Goal: Transaction & Acquisition: Subscribe to service/newsletter

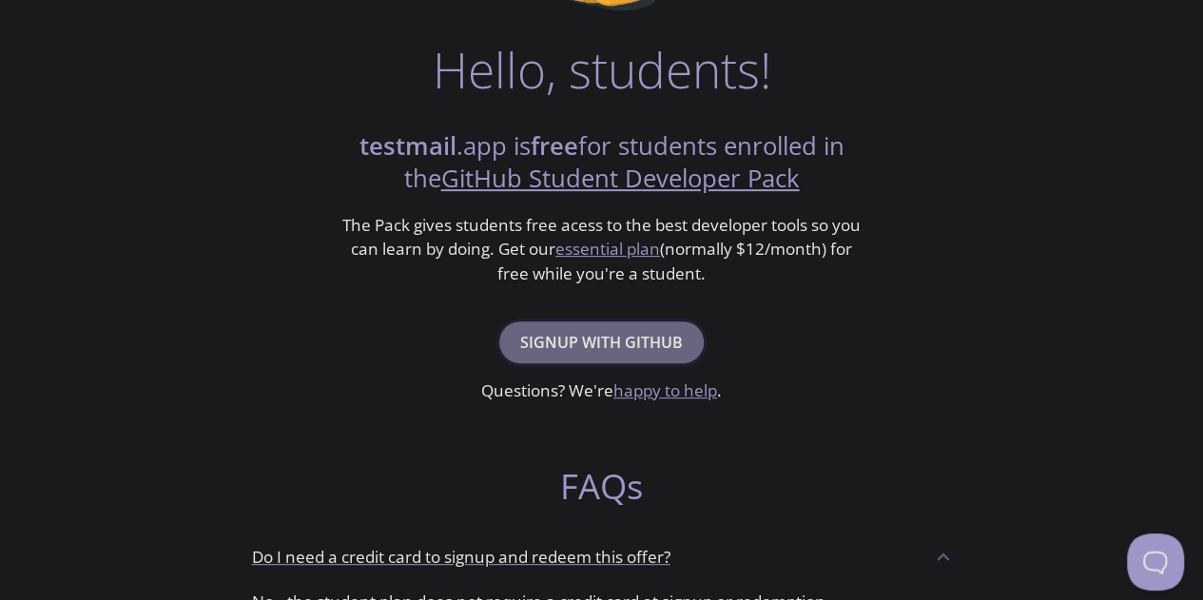
click at [622, 343] on span "Signup with GitHub" at bounding box center [601, 342] width 163 height 27
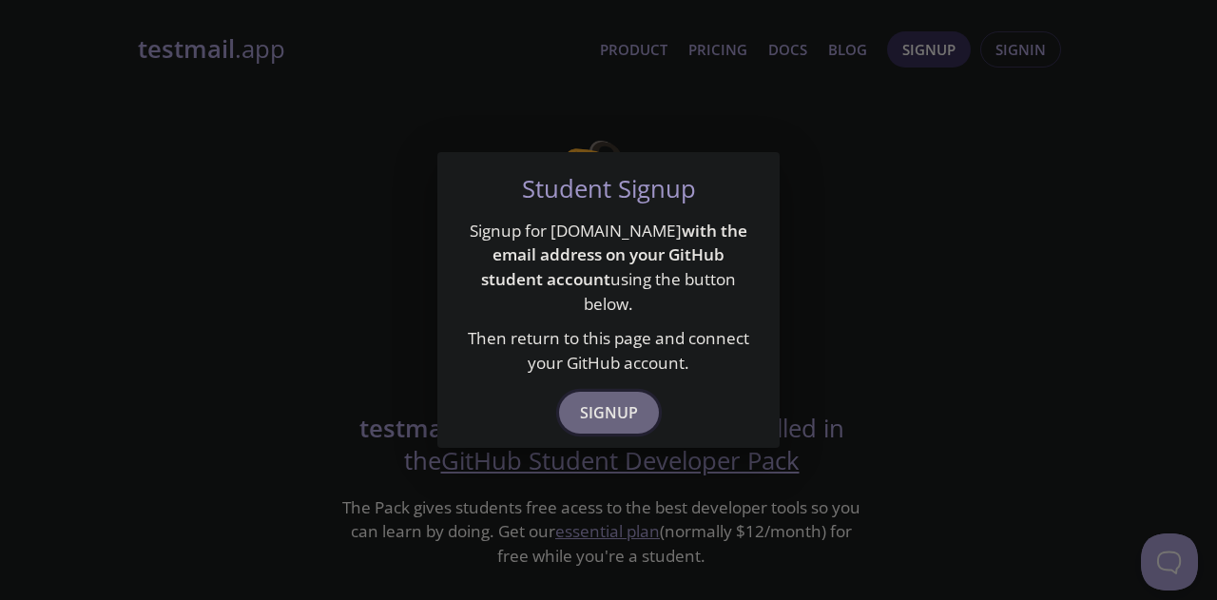
click at [602, 399] on span "Signup" at bounding box center [609, 412] width 58 height 27
click at [627, 399] on span "Signup" at bounding box center [609, 412] width 58 height 27
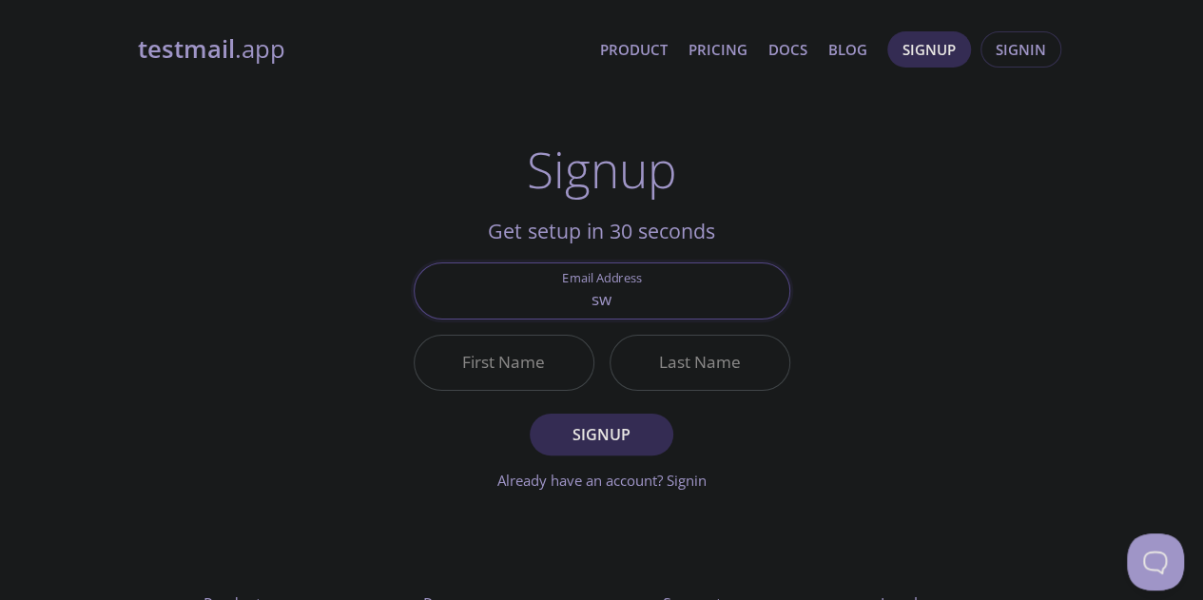
type input "s"
type input "[EMAIL_ADDRESS][DOMAIN_NAME]"
type input "Sukumar"
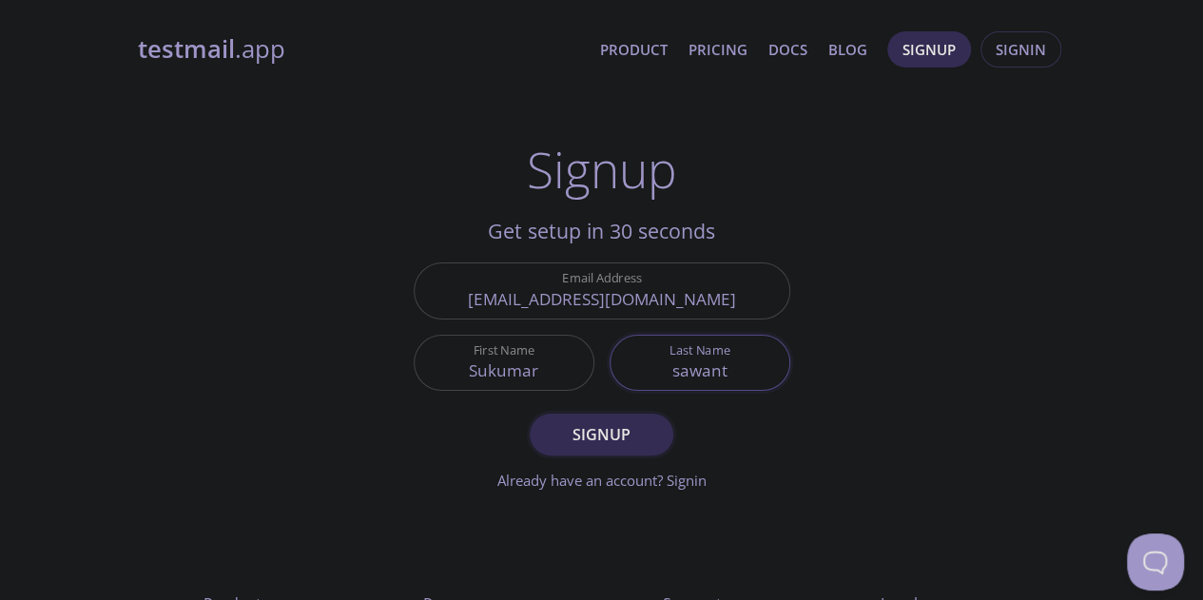
type input "sawant"
click at [614, 425] on span "Signup" at bounding box center [600, 434] width 101 height 27
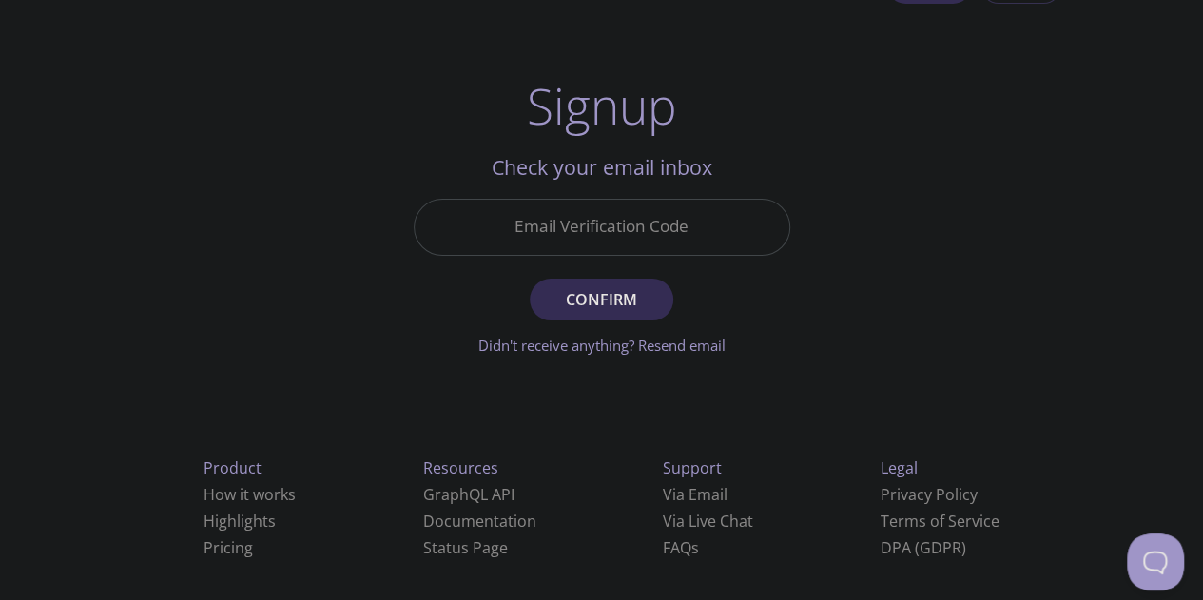
scroll to position [67, 0]
click at [692, 204] on input "Email Verification Code" at bounding box center [602, 224] width 375 height 54
paste input "8DA8ZJ6"
type input "8DA8ZJ6"
click at [633, 318] on form "Email Verification Code 8DA8ZJ6 Confirm Didn't receive anything? Resend email" at bounding box center [602, 274] width 376 height 157
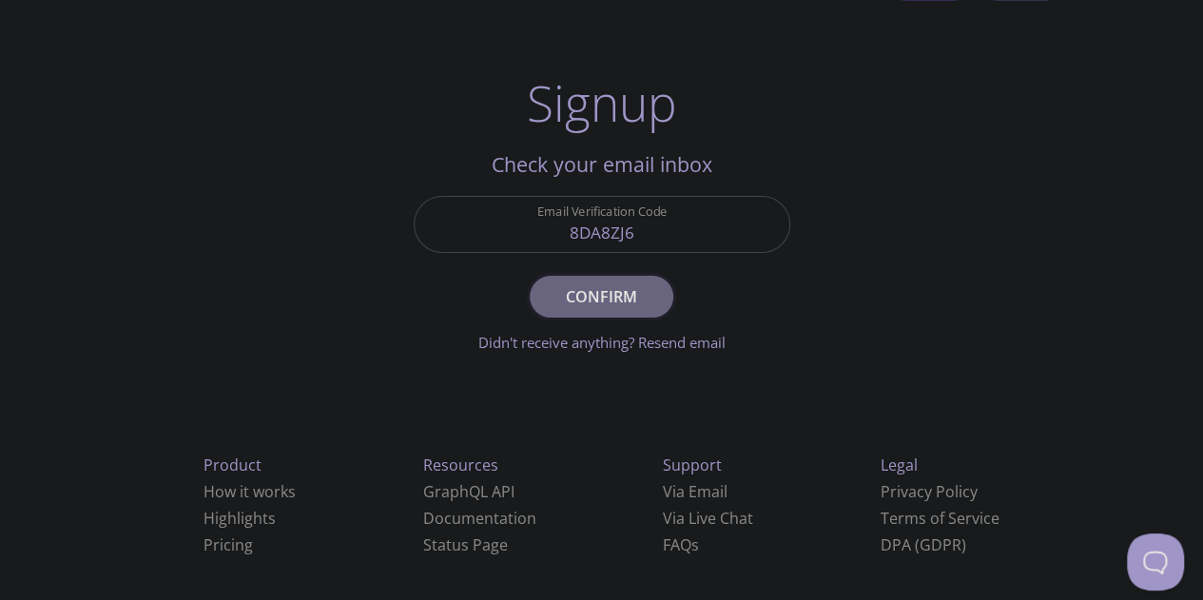
click at [639, 305] on span "Confirm" at bounding box center [600, 296] width 101 height 27
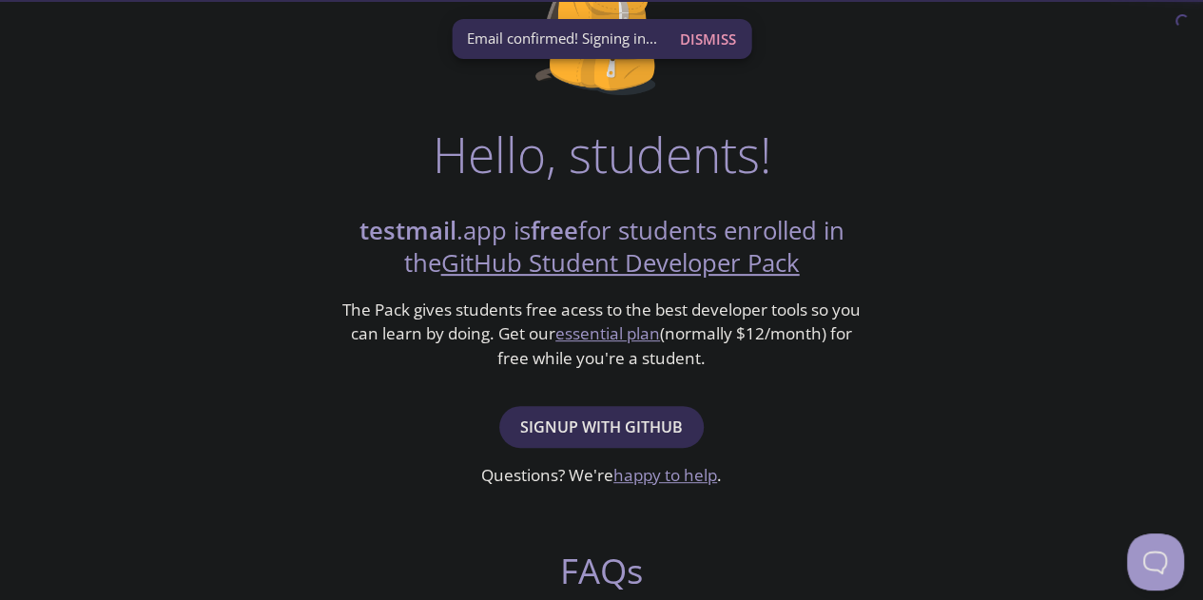
scroll to position [200, 0]
